Goal: Find specific page/section: Find specific page/section

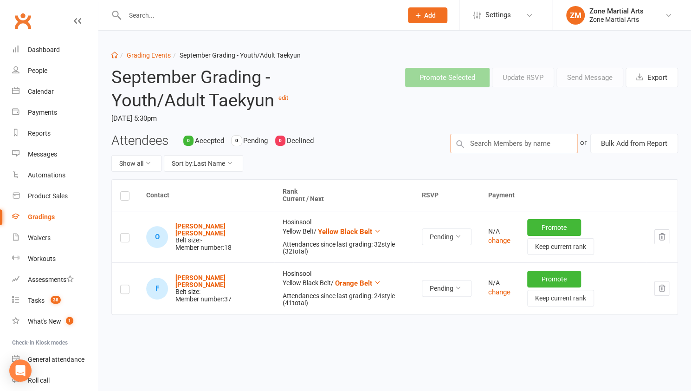
click at [500, 148] on input "text" at bounding box center [514, 143] width 128 height 19
type input "[PERSON_NAME]"
click at [511, 161] on div "[PERSON_NAME] : Hosinsool (Current Rank: Orange Black Belt ) - Not ready to gra…" at bounding box center [513, 164] width 119 height 19
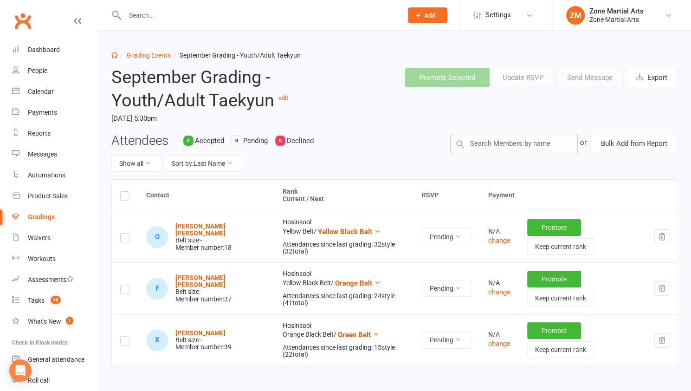
click at [513, 143] on input "text" at bounding box center [514, 143] width 128 height 19
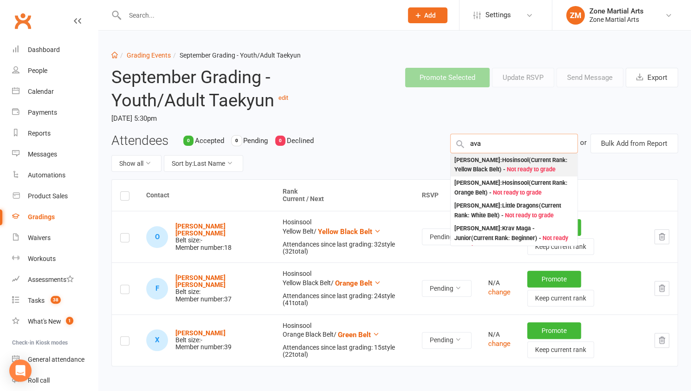
type input "ava"
click at [510, 159] on div "[PERSON_NAME] : Hosinsool (Current Rank: Yellow Black Belt ) - Not ready to gra…" at bounding box center [513, 164] width 119 height 19
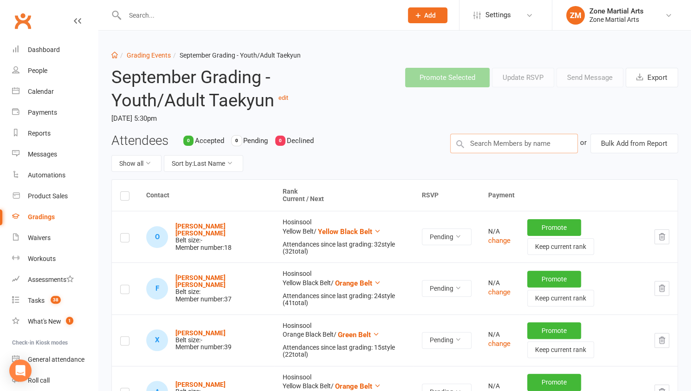
click at [510, 144] on input "text" at bounding box center [514, 143] width 128 height 19
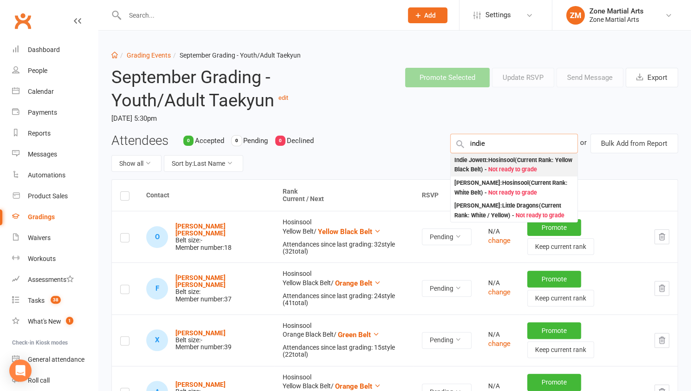
type input "indie"
click at [508, 160] on div "Indie Jowett : Hosinsool (Current Rank: Yellow Black Belt ) - Not ready to grade" at bounding box center [513, 164] width 119 height 19
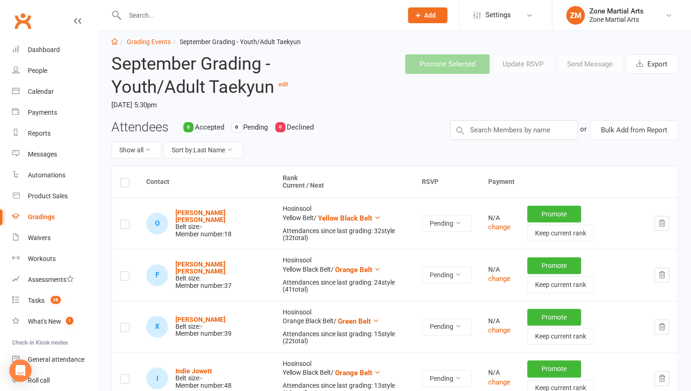
scroll to position [13, 0]
click at [508, 133] on input "text" at bounding box center [514, 130] width 128 height 19
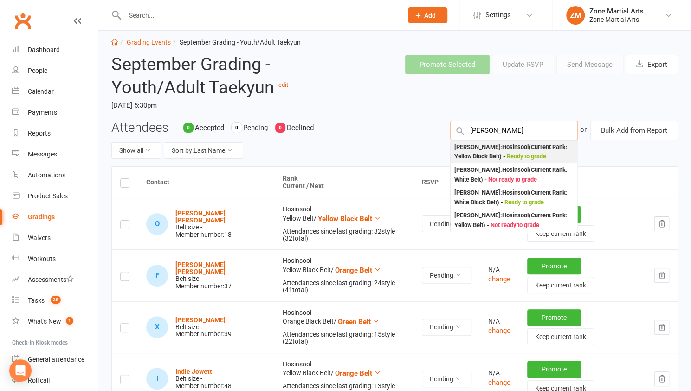
type input "[PERSON_NAME]"
click at [508, 149] on div "[PERSON_NAME] : Hosinsool (Current Rank: Yellow Black Belt ) - Ready to grade" at bounding box center [513, 151] width 119 height 19
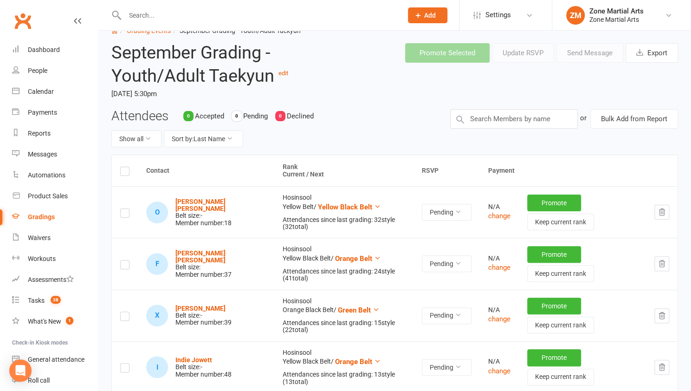
scroll to position [0, 0]
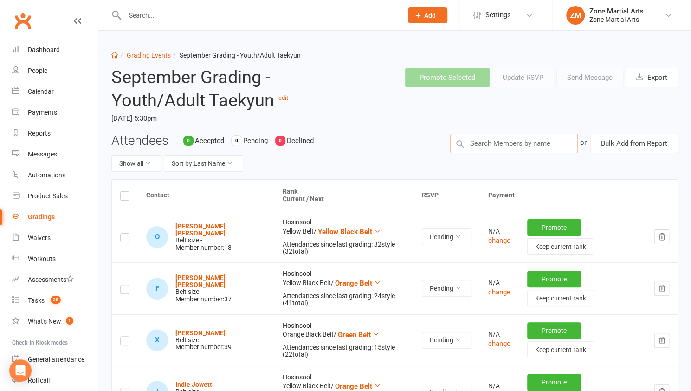
click at [510, 139] on input "text" at bounding box center [514, 143] width 128 height 19
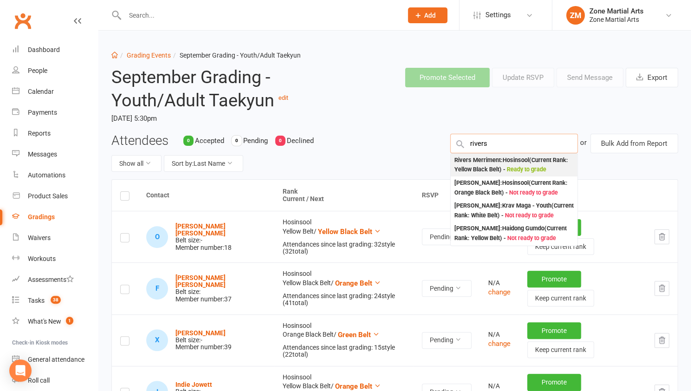
type input "rivers"
click at [509, 161] on div "Rivers Merriment : Hosinsool (Current Rank: Yellow Black Belt ) - Ready to grade" at bounding box center [513, 164] width 119 height 19
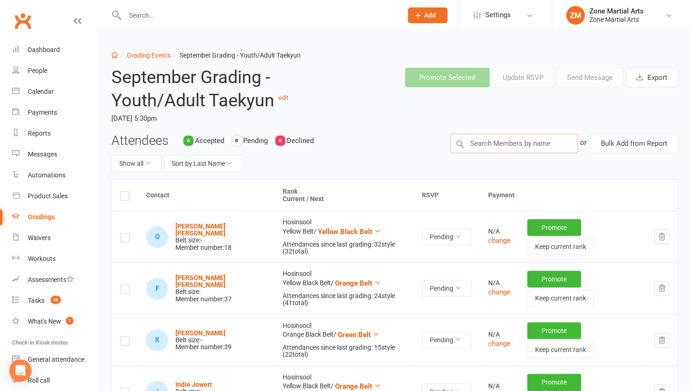
click at [509, 150] on input "text" at bounding box center [514, 143] width 128 height 19
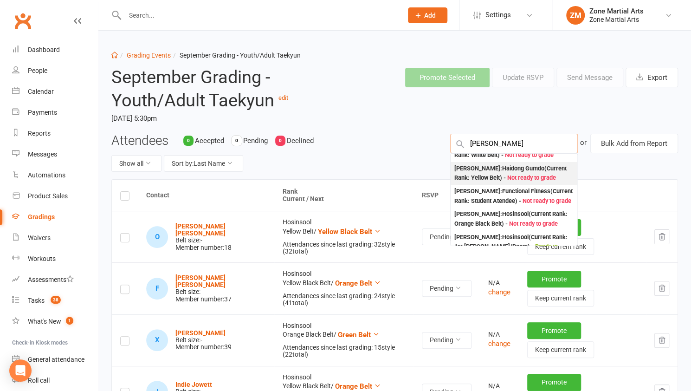
scroll to position [47, 0]
type input "[PERSON_NAME]"
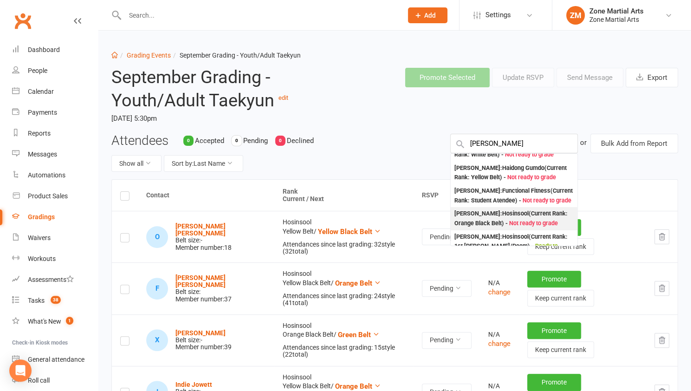
click at [508, 221] on div "[PERSON_NAME] : Hosinsool (Current Rank: Orange Black Belt ) - Not ready to gra…" at bounding box center [513, 218] width 119 height 19
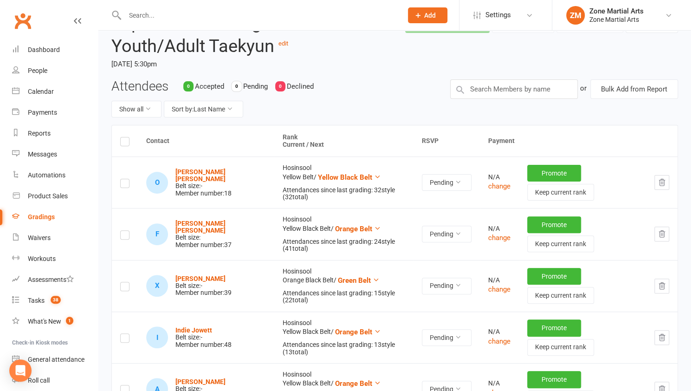
scroll to position [53, 0]
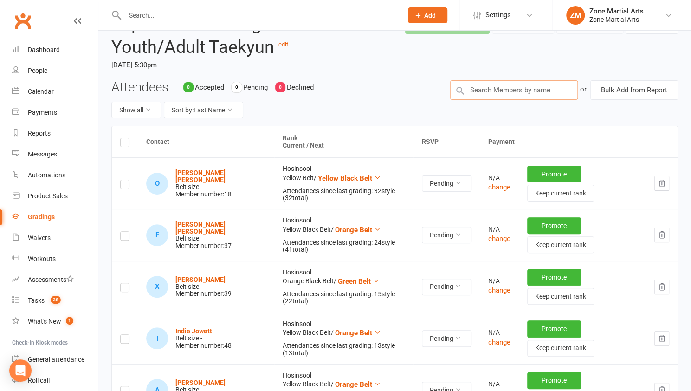
click at [516, 88] on input "text" at bounding box center [514, 89] width 128 height 19
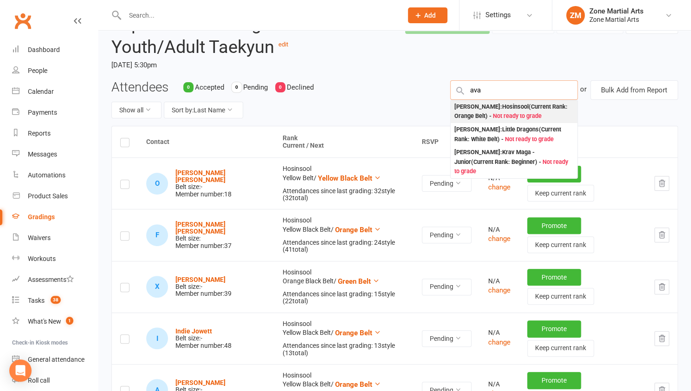
type input "ava"
click at [516, 108] on div "[PERSON_NAME] : Hosinsool (Current Rank: Orange Belt ) - Not ready to grade" at bounding box center [513, 111] width 119 height 19
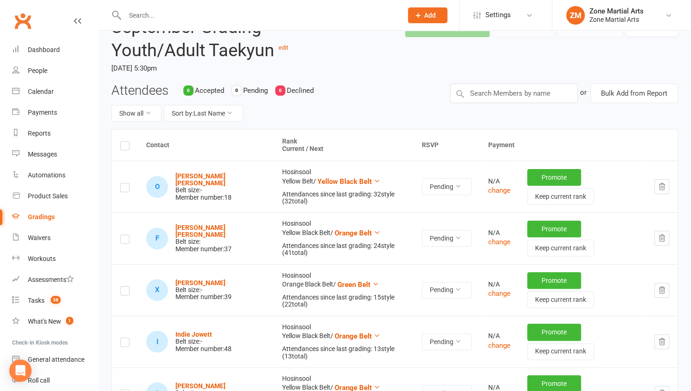
scroll to position [50, 0]
click at [513, 92] on input "text" at bounding box center [514, 93] width 128 height 19
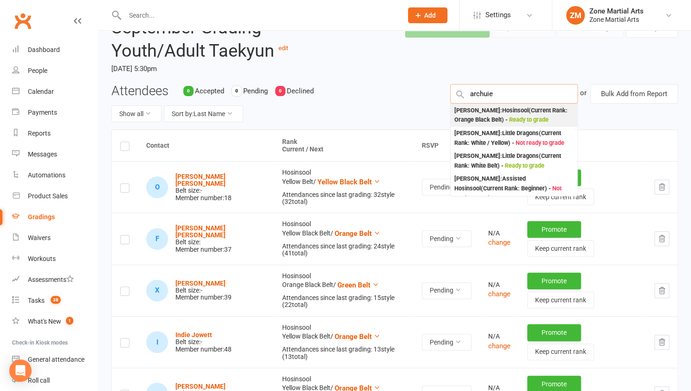
type input "archuie"
click at [532, 116] on span "Ready to grade" at bounding box center [528, 119] width 39 height 7
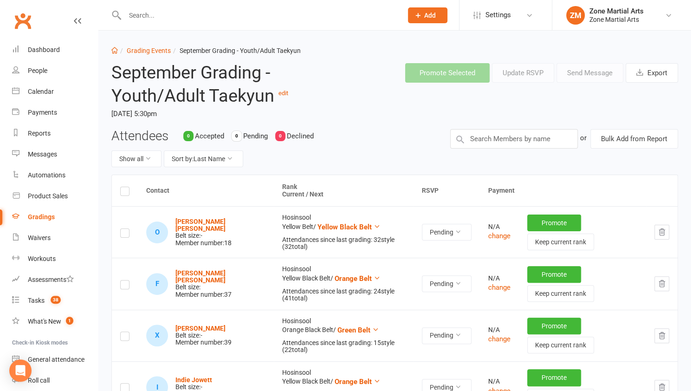
scroll to position [5, 0]
click at [523, 136] on input "text" at bounding box center [514, 138] width 128 height 19
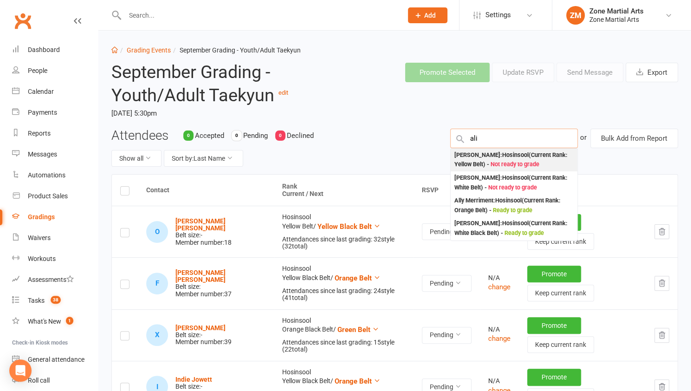
type input "ali"
click at [533, 150] on div "[PERSON_NAME] : Hosinsool (Current Rank: Yellow Belt ) - Not ready to grade" at bounding box center [513, 159] width 119 height 19
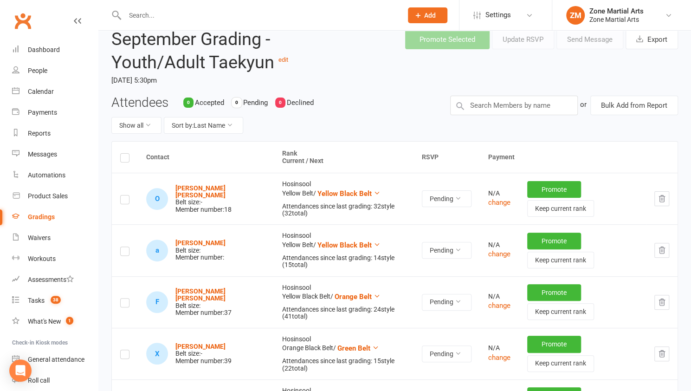
scroll to position [31, 0]
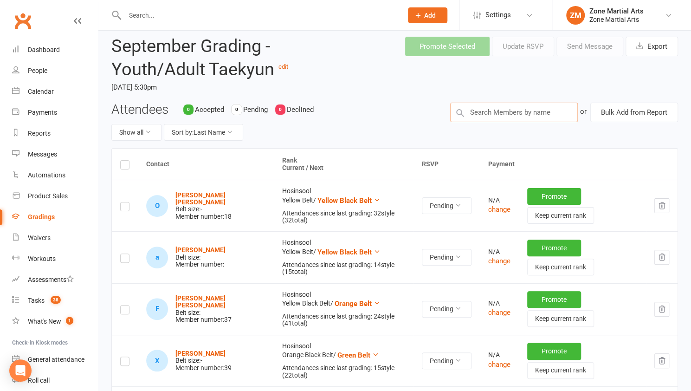
click at [523, 110] on input "text" at bounding box center [514, 112] width 128 height 19
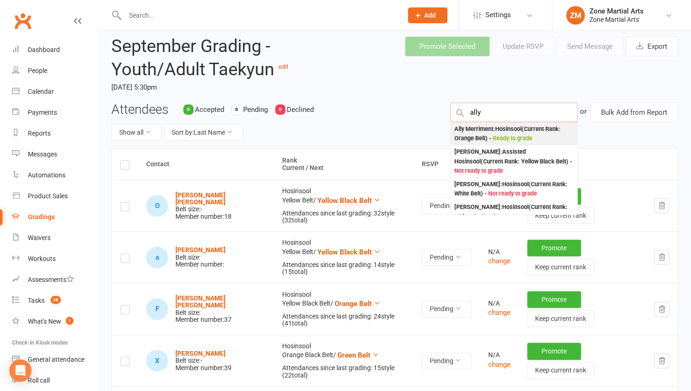
type input "ally"
click at [528, 128] on div "Ally Merriment : Hosinsool (Current Rank: Orange Belt ) - Ready to grade" at bounding box center [513, 133] width 119 height 19
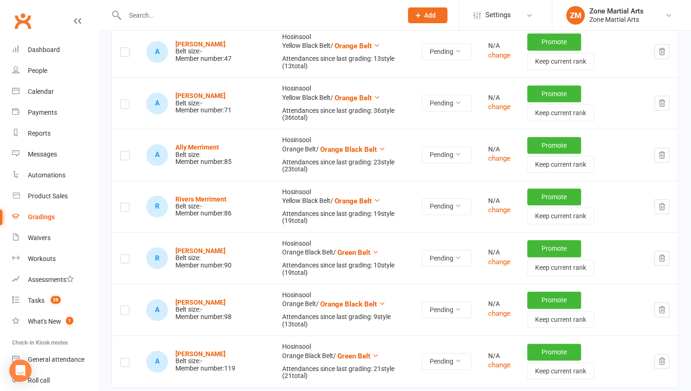
scroll to position [0, 0]
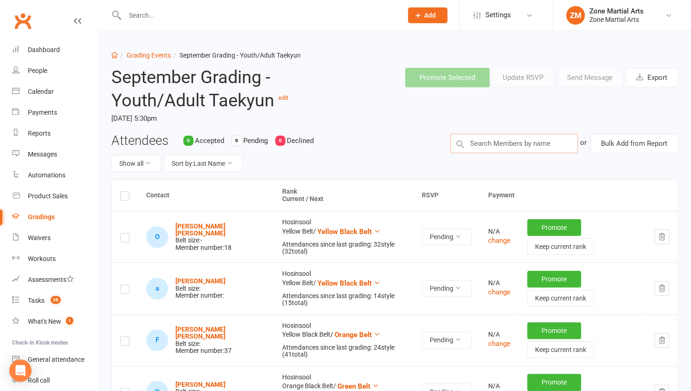
click at [521, 140] on input "text" at bounding box center [514, 143] width 128 height 19
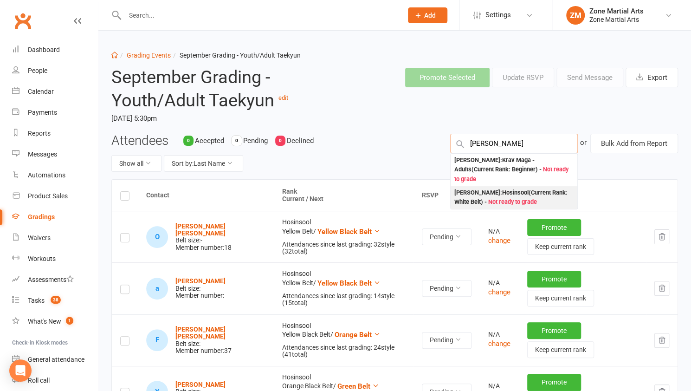
type input "[PERSON_NAME]"
click at [526, 188] on div "[PERSON_NAME] : [PERSON_NAME] (Current Rank: White Belt ) - Not ready to grade" at bounding box center [513, 197] width 119 height 19
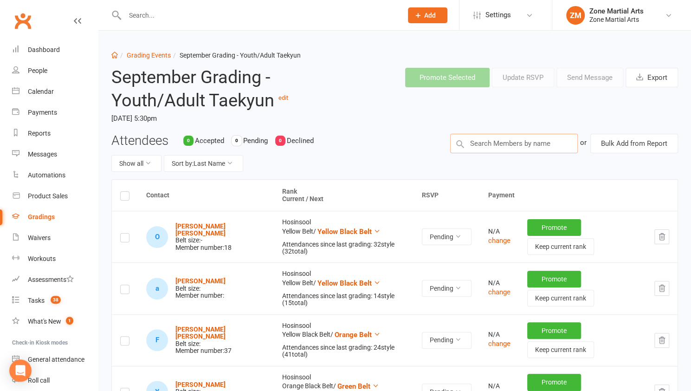
click at [533, 140] on input "text" at bounding box center [514, 143] width 128 height 19
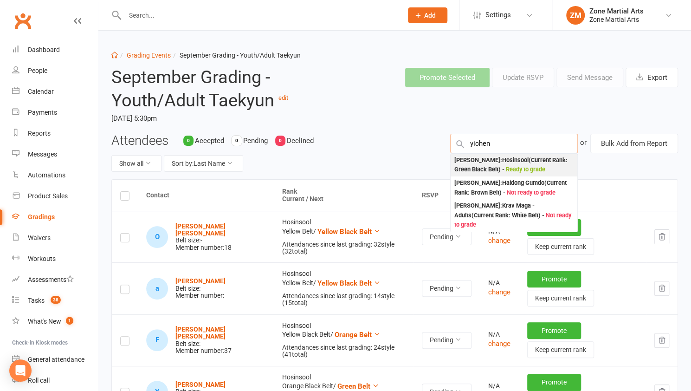
type input "yichen"
click at [532, 159] on div "[PERSON_NAME] : Hosinsool (Current Rank: Green Black Belt ) - Ready to grade" at bounding box center [513, 164] width 119 height 19
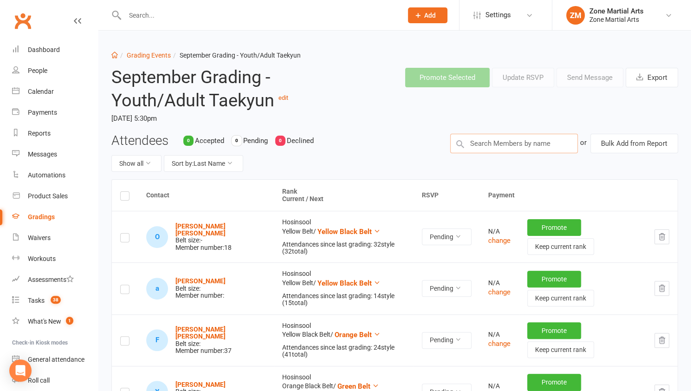
click at [518, 143] on input "text" at bounding box center [514, 143] width 128 height 19
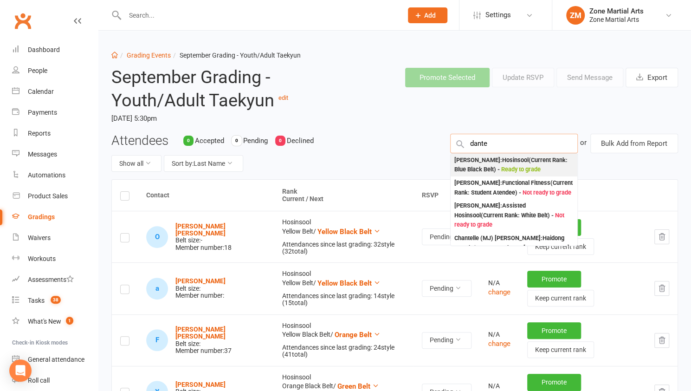
type input "dante"
click at [526, 163] on div "[PERSON_NAME] : Hosinsool (Current Rank: Blue Black Belt ) - Ready to grade" at bounding box center [513, 164] width 119 height 19
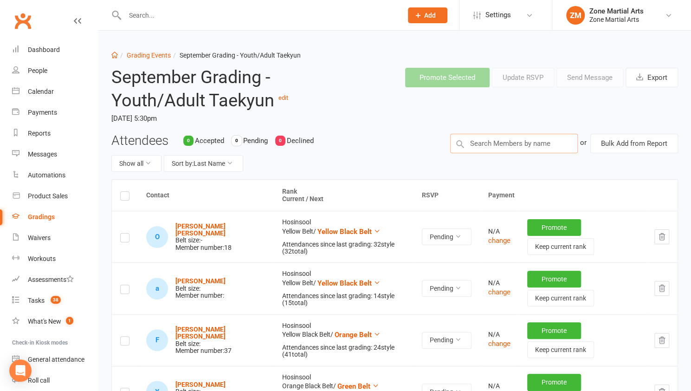
click at [523, 148] on input "text" at bounding box center [514, 143] width 128 height 19
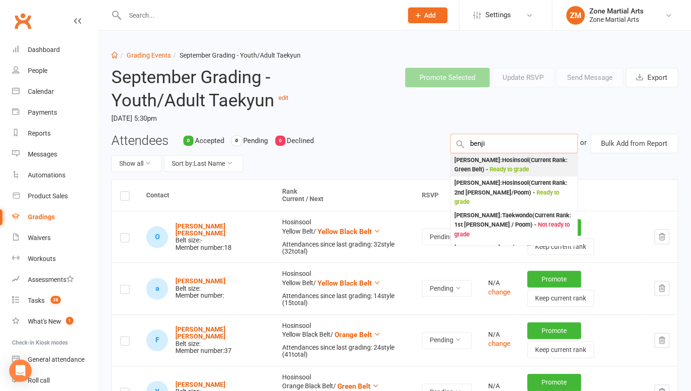
type input "benji"
click at [530, 160] on div "[PERSON_NAME] : Hosinsool (Current Rank: Green Belt ) - Ready to grade" at bounding box center [513, 164] width 119 height 19
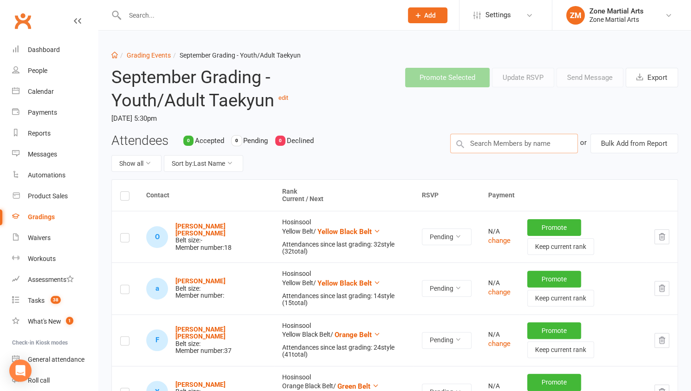
click at [526, 144] on input "text" at bounding box center [514, 143] width 128 height 19
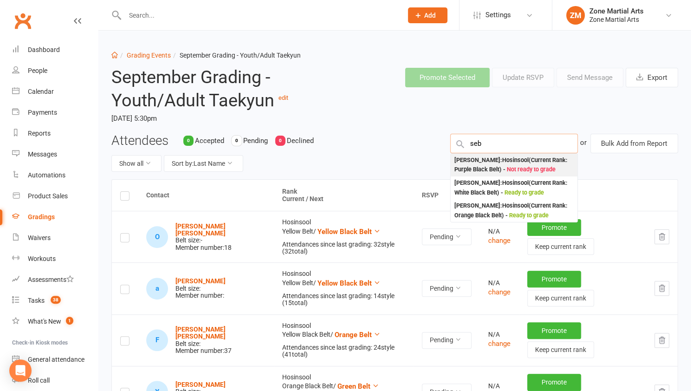
type input "seb"
click at [539, 161] on div "[PERSON_NAME] : Hosinsool (Current Rank: Purple Black Belt ) - Not ready to gra…" at bounding box center [513, 164] width 119 height 19
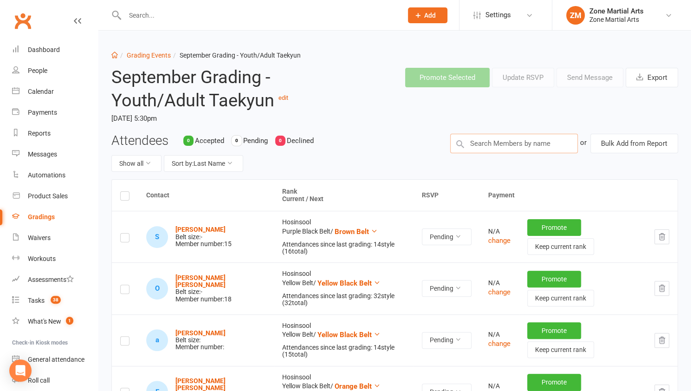
click at [523, 142] on input "text" at bounding box center [514, 143] width 128 height 19
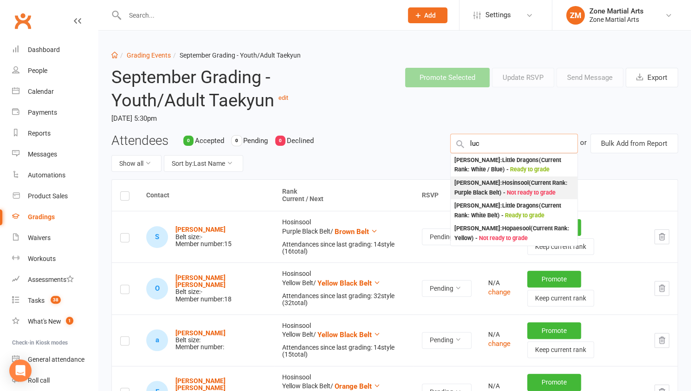
type input "luc"
click at [517, 195] on div "[PERSON_NAME] : Hosinsool (Current Rank: Purple Black Belt ) - Not ready to gra…" at bounding box center [513, 187] width 119 height 19
